Goal: Task Accomplishment & Management: Manage account settings

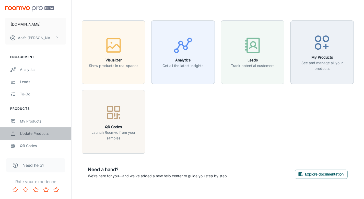
click at [33, 136] on link "Update Products" at bounding box center [35, 133] width 71 height 12
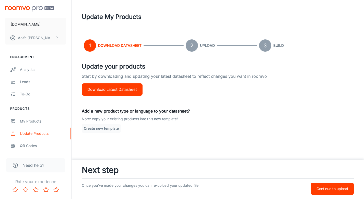
click at [110, 88] on button "Download Latest Datasheet" at bounding box center [112, 89] width 61 height 12
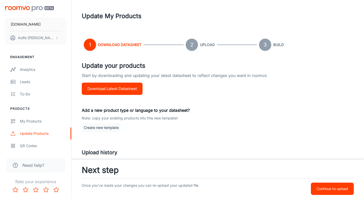
scroll to position [1, 0]
click at [342, 188] on p "Continue to upload" at bounding box center [333, 189] width 32 height 6
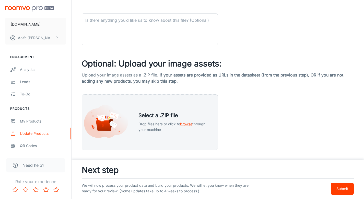
scroll to position [210, 0]
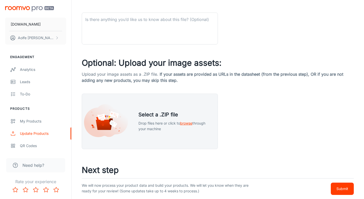
click at [338, 191] on p "Submit" at bounding box center [342, 189] width 12 height 6
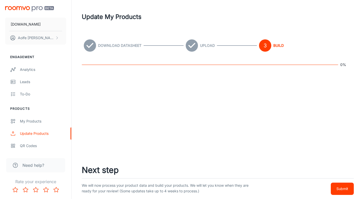
scroll to position [0, 0]
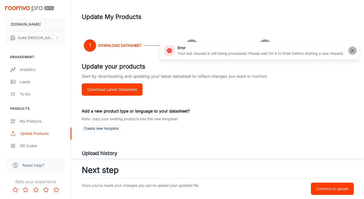
click at [350, 48] on rect "button" at bounding box center [352, 51] width 6 height 6
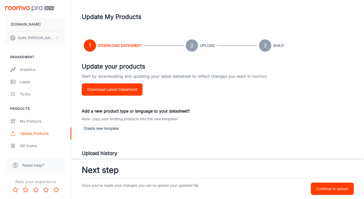
click at [139, 111] on p "Add a new product type or language to your datasheet?" at bounding box center [218, 111] width 272 height 6
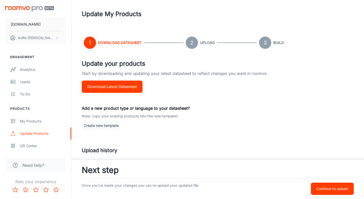
scroll to position [3, 0]
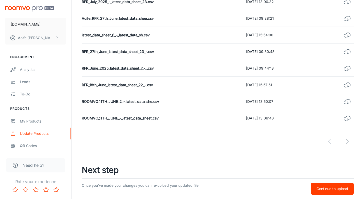
click at [347, 194] on button "Continue to upload" at bounding box center [332, 188] width 43 height 12
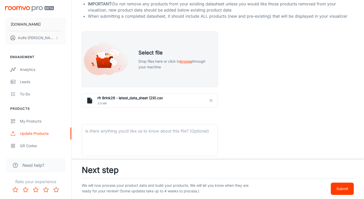
scroll to position [166, 0]
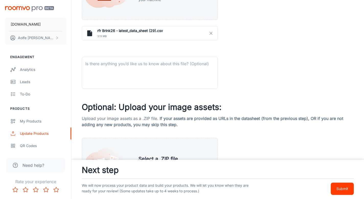
click at [342, 192] on button "Submit" at bounding box center [342, 188] width 23 height 12
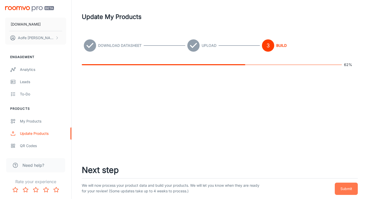
click at [345, 190] on p "Submit" at bounding box center [346, 189] width 12 height 6
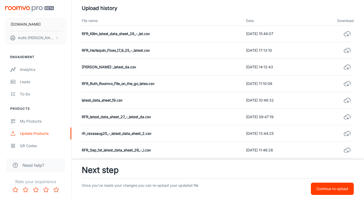
scroll to position [145, 0]
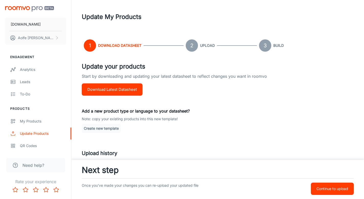
click at [333, 190] on p "Continue to upload" at bounding box center [333, 189] width 32 height 6
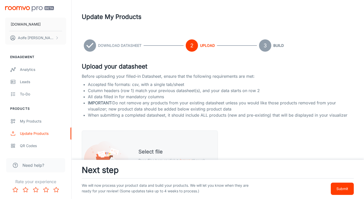
scroll to position [87, 0]
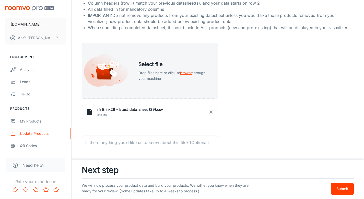
click at [348, 190] on p "Submit" at bounding box center [342, 189] width 12 height 6
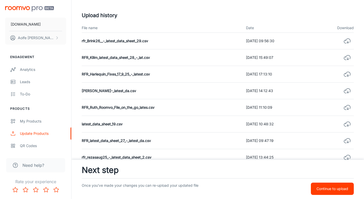
scroll to position [142, 0]
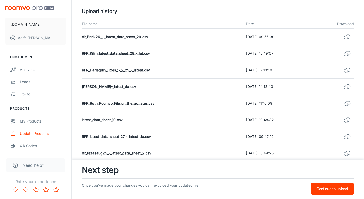
click at [333, 186] on p "Continue to upload" at bounding box center [333, 189] width 32 height 6
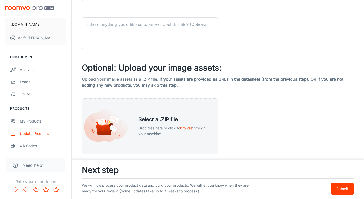
scroll to position [210, 0]
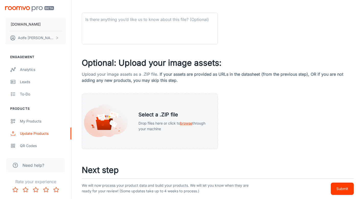
click at [337, 189] on p "Submit" at bounding box center [342, 189] width 12 height 6
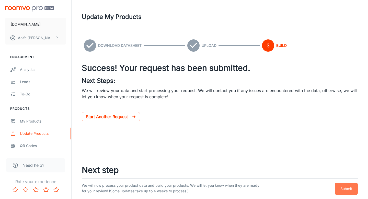
click at [352, 190] on p "Submit" at bounding box center [346, 189] width 12 height 6
click at [343, 189] on p "Submit" at bounding box center [346, 189] width 12 height 6
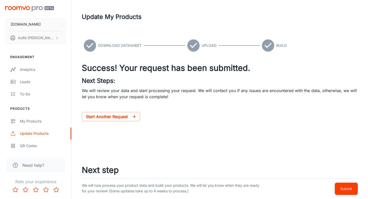
click at [343, 189] on p "Submit" at bounding box center [346, 189] width 12 height 6
click at [349, 189] on p "Submit" at bounding box center [346, 189] width 12 height 6
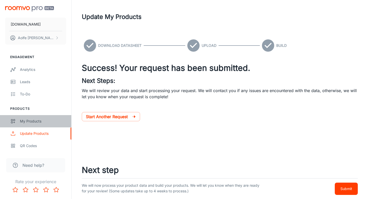
click at [34, 123] on div "My Products" at bounding box center [43, 121] width 46 height 6
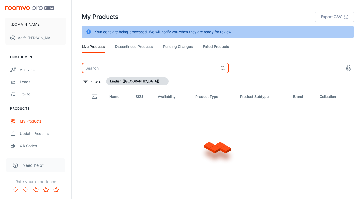
click at [120, 65] on input "text" at bounding box center [150, 68] width 136 height 10
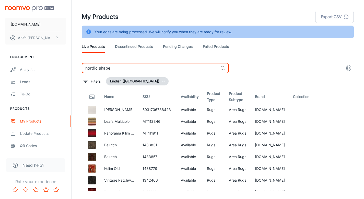
type input "nordic shape"
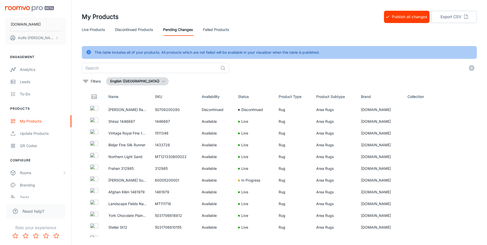
click at [410, 15] on button "Publish all changes" at bounding box center [406, 17] width 45 height 12
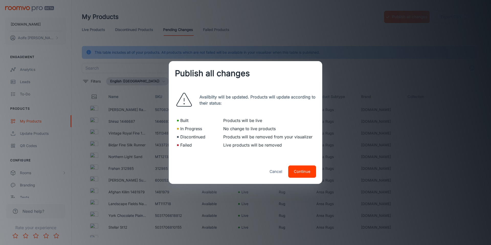
click at [304, 173] on button "Continue" at bounding box center [302, 171] width 28 height 12
